Goal: Transaction & Acquisition: Subscribe to service/newsletter

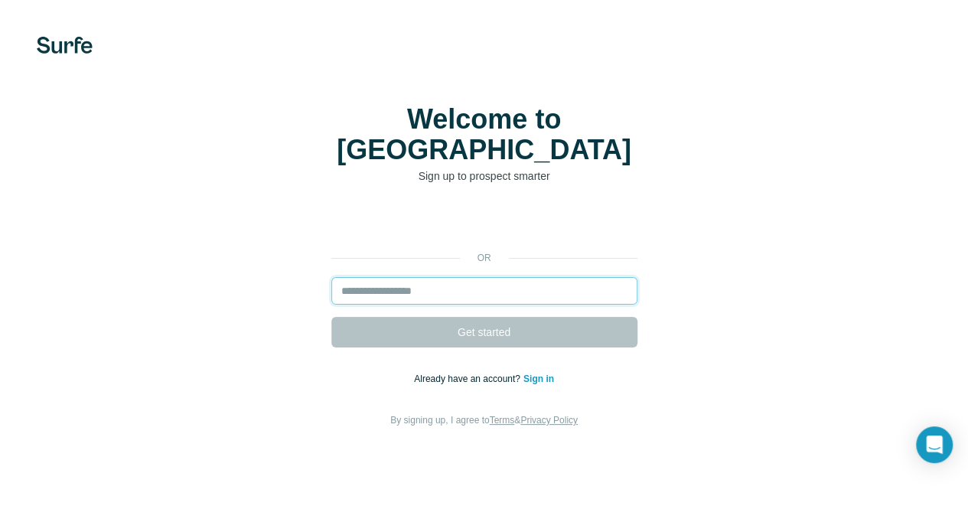
click at [331, 277] on input "email" at bounding box center [484, 291] width 306 height 28
type input "*"
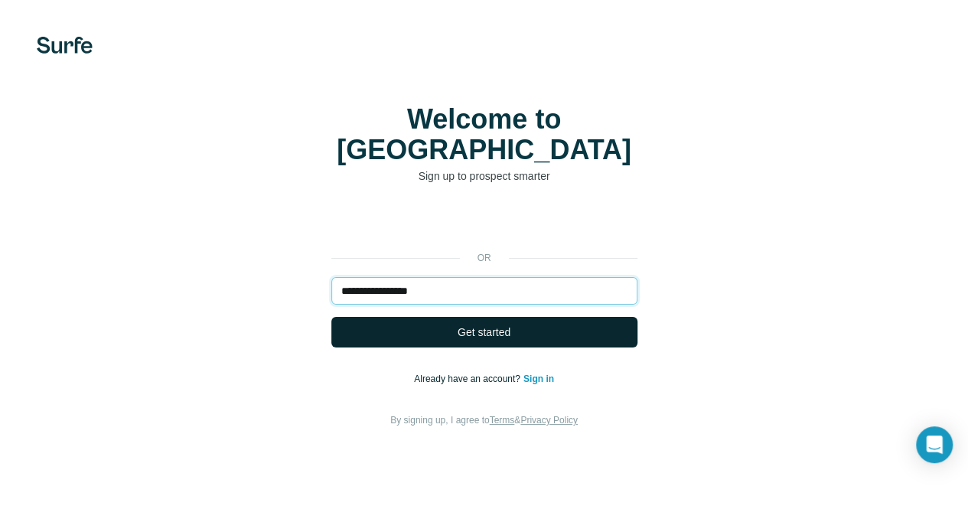
type input "**********"
click at [331, 317] on button "Get started" at bounding box center [484, 332] width 306 height 31
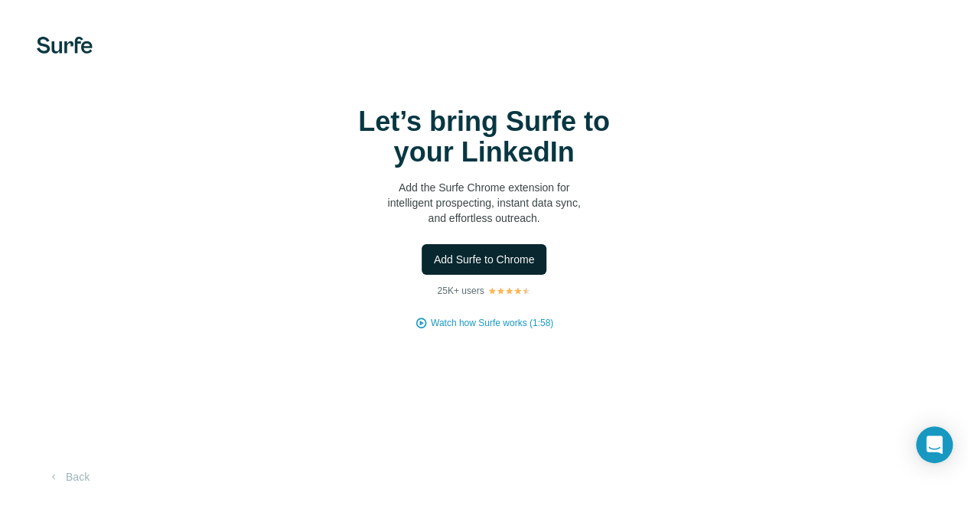
click at [434, 258] on span "Add Surfe to Chrome" at bounding box center [484, 259] width 101 height 15
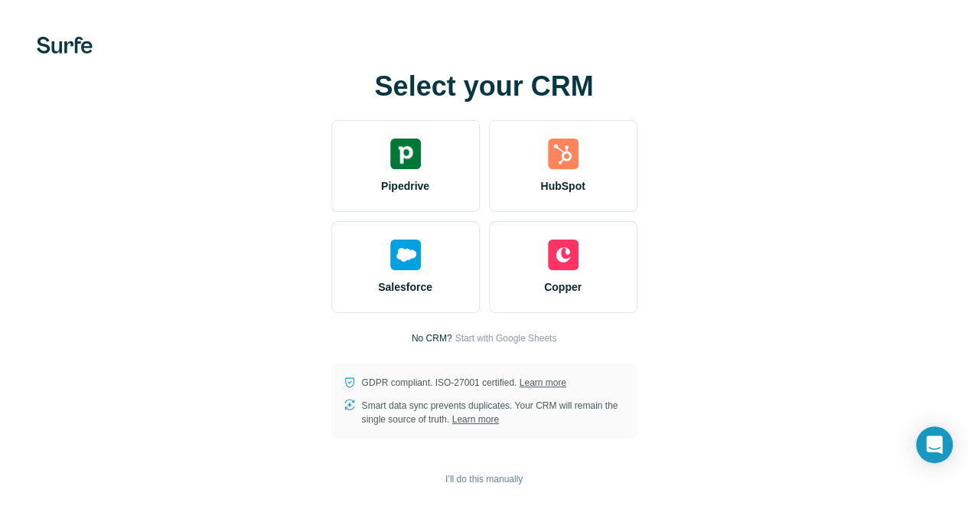
click at [0, 0] on div at bounding box center [0, 0] width 0 height 0
